Goal: Task Accomplishment & Management: Use online tool/utility

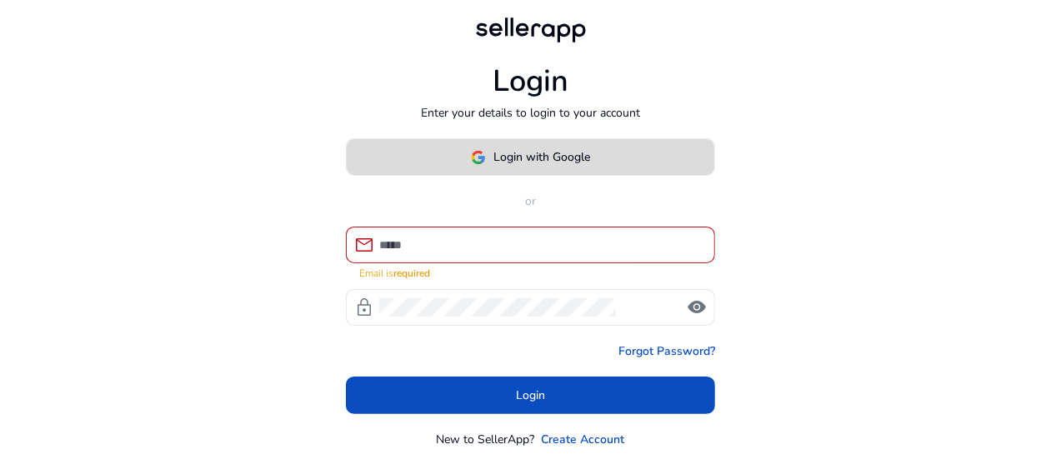
click at [548, 146] on span at bounding box center [531, 158] width 368 height 40
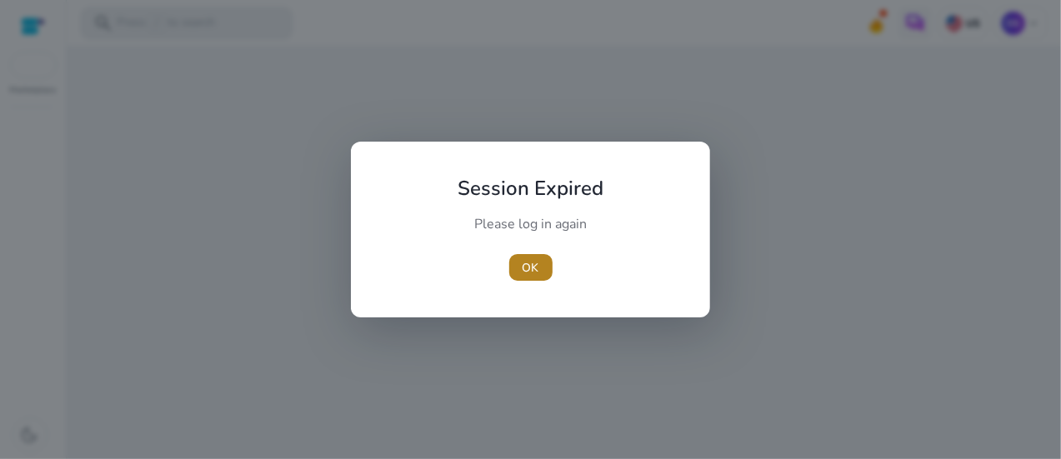
click at [530, 268] on span "OK" at bounding box center [531, 268] width 17 height 18
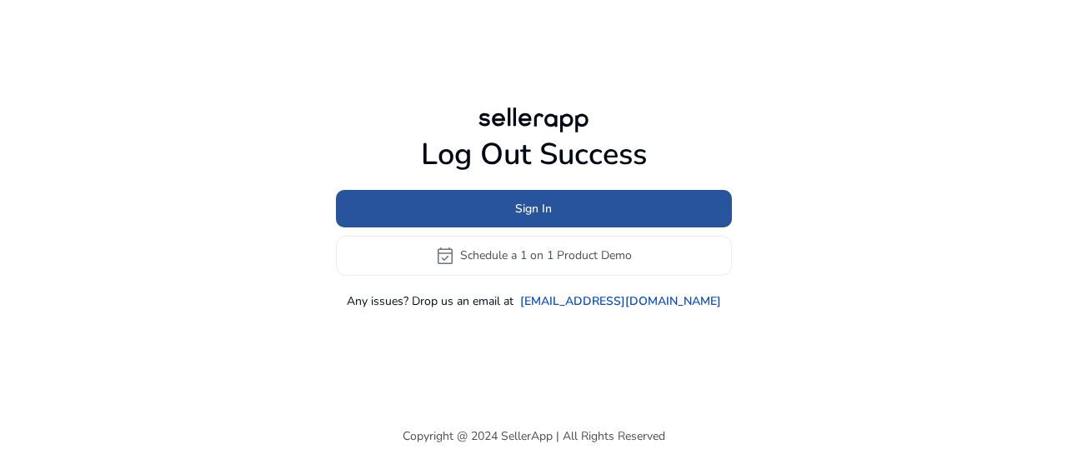
click at [546, 216] on span "Sign In" at bounding box center [533, 209] width 37 height 18
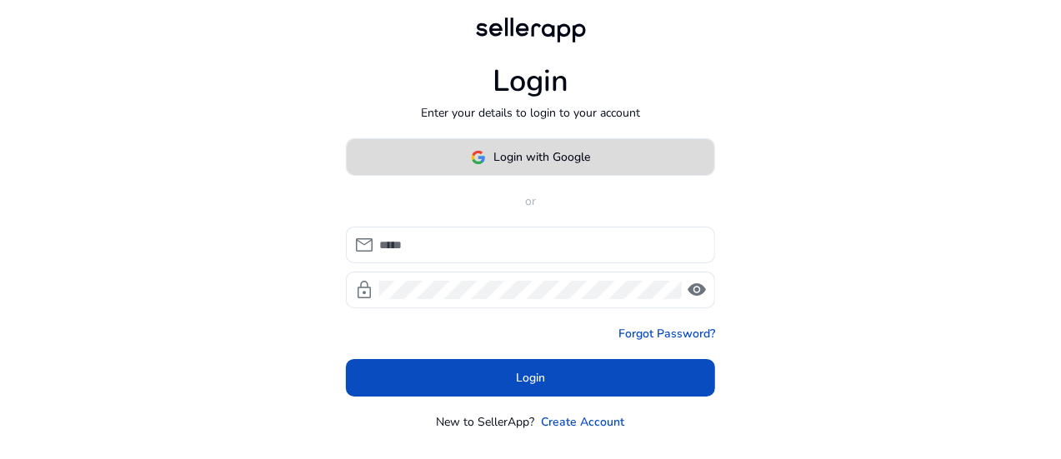
click at [562, 139] on span at bounding box center [531, 158] width 368 height 40
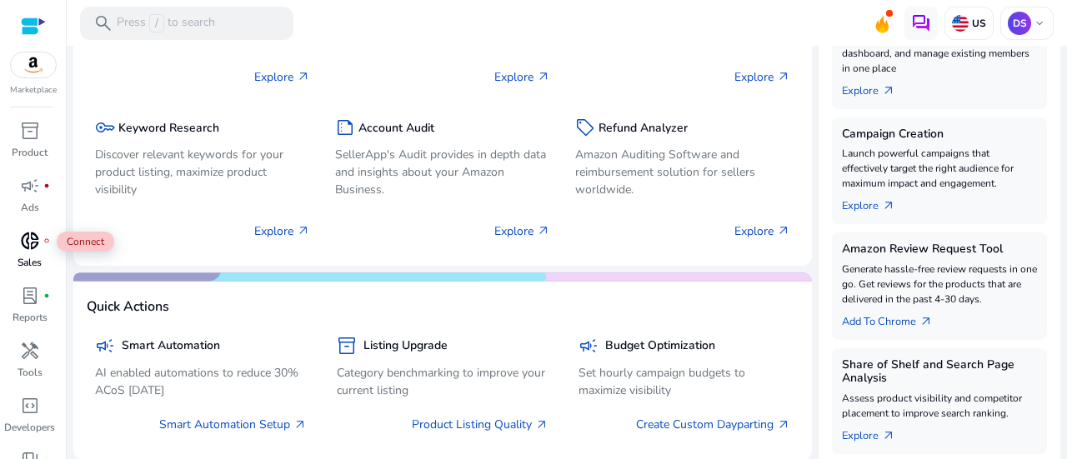
click at [41, 234] on div "donut_small fiber_manual_record" at bounding box center [30, 241] width 47 height 27
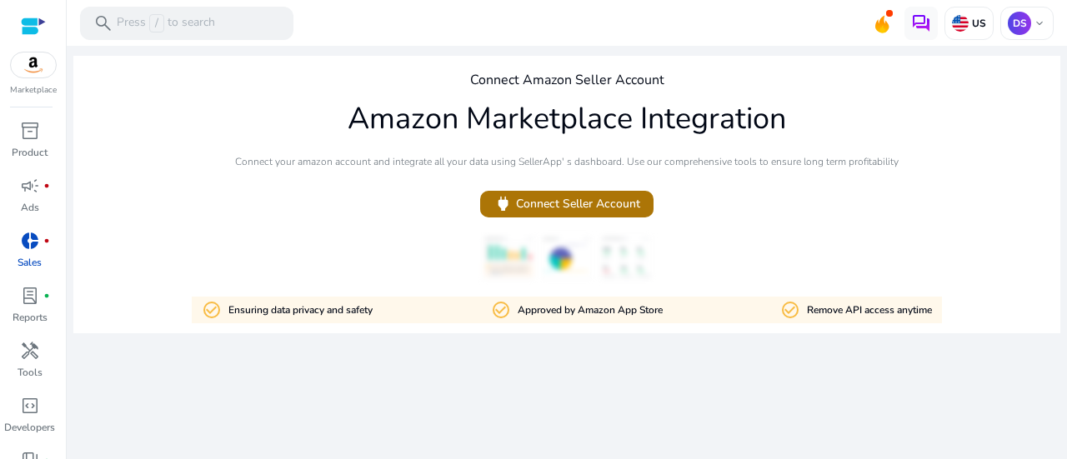
click at [539, 205] on span "power Connect Seller Account" at bounding box center [567, 203] width 147 height 19
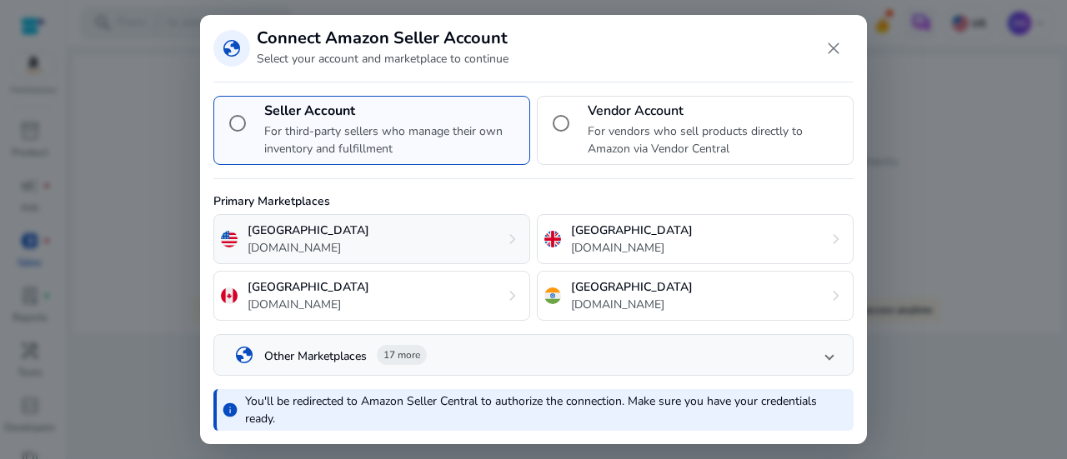
click at [462, 245] on div "United States [DOMAIN_NAME] chevron_right" at bounding box center [371, 239] width 317 height 50
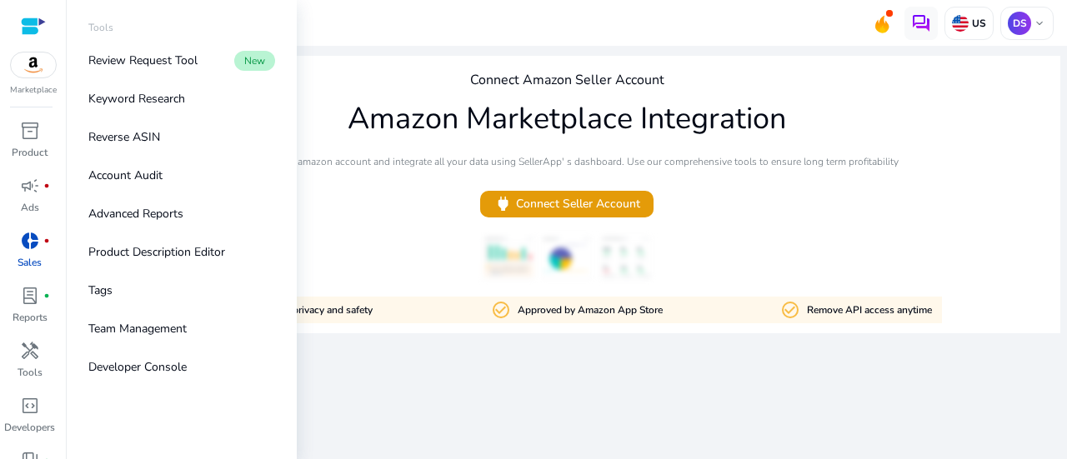
click at [41, 78] on img at bounding box center [33, 65] width 45 height 25
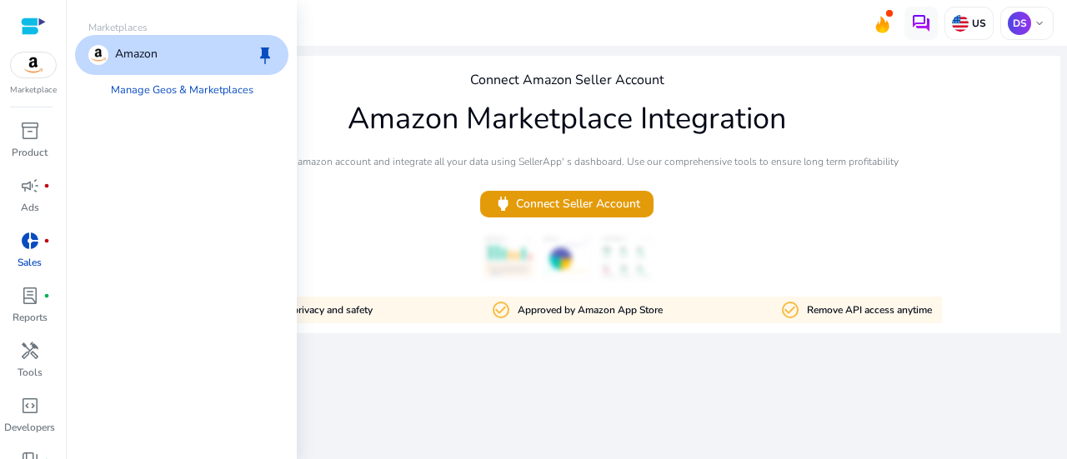
click at [263, 50] on span "keep" at bounding box center [265, 55] width 20 height 20
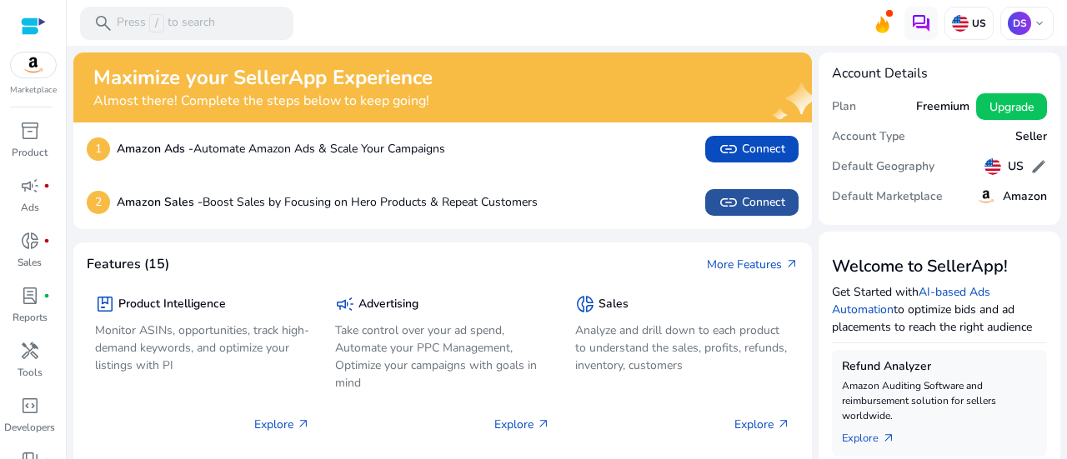
click at [746, 200] on span "link Connect" at bounding box center [752, 203] width 67 height 20
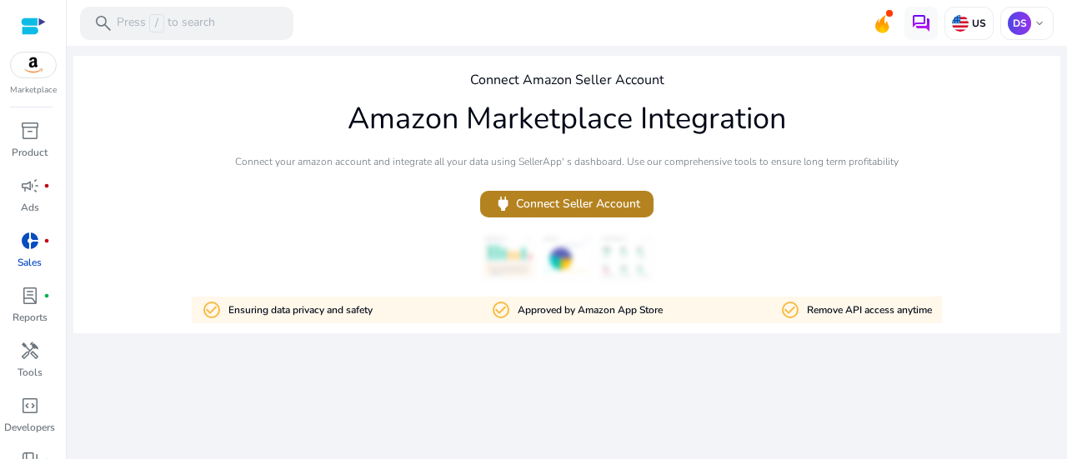
click at [627, 202] on span "power Connect Seller Account" at bounding box center [567, 203] width 147 height 19
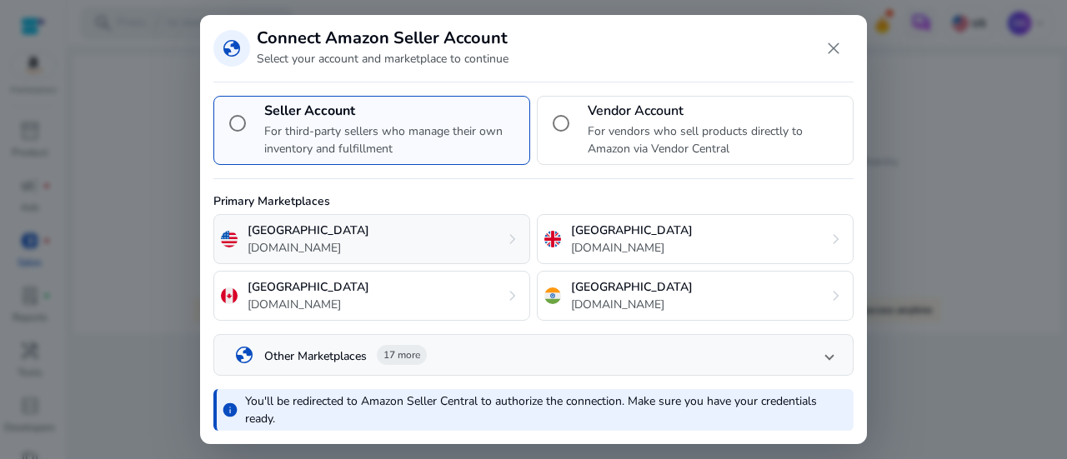
click at [377, 243] on div "United States [DOMAIN_NAME] chevron_right" at bounding box center [371, 239] width 317 height 50
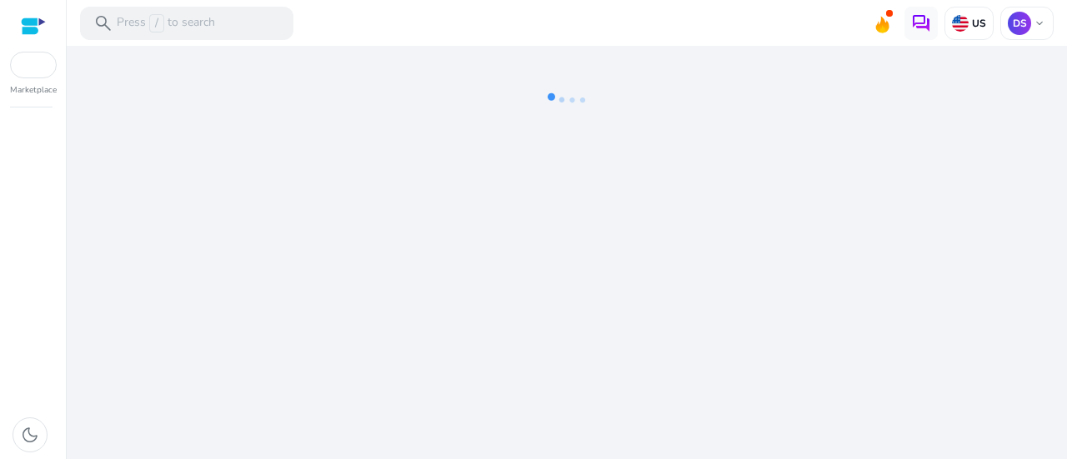
click at [589, 169] on div "We are getting things ready for you..." at bounding box center [566, 253] width 987 height 414
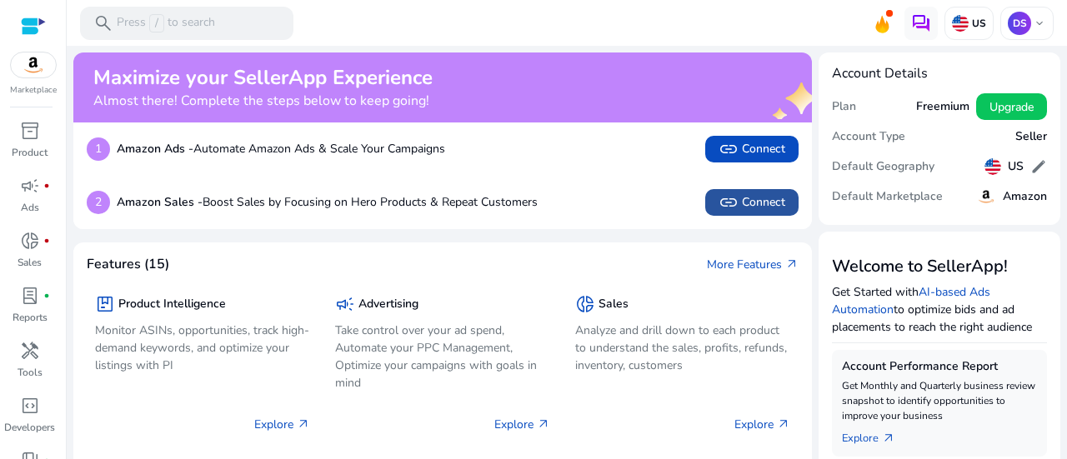
click at [759, 203] on span "link Connect" at bounding box center [752, 203] width 67 height 20
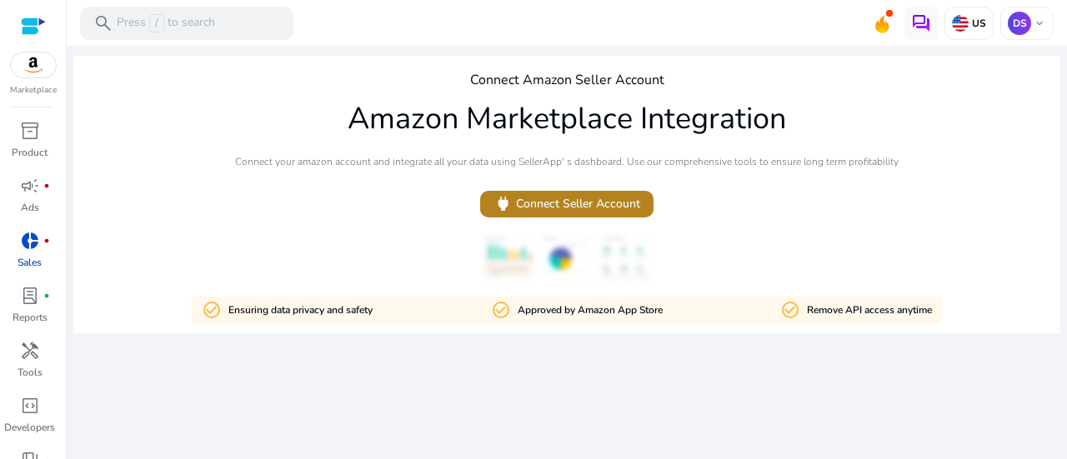
click at [609, 205] on span "power Connect Seller Account" at bounding box center [567, 203] width 147 height 19
